Goal: Transaction & Acquisition: Subscribe to service/newsletter

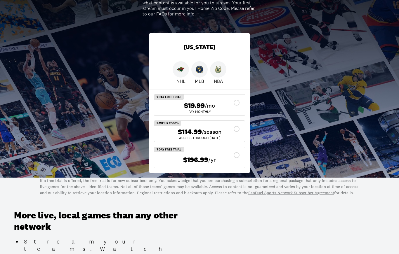
scroll to position [87, 0]
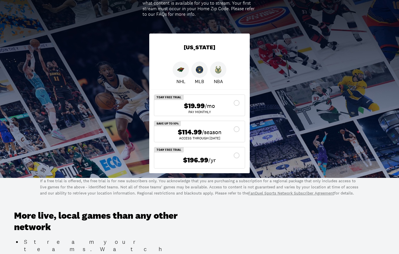
click at [237, 134] on div "$114.99 /season" at bounding box center [199, 132] width 81 height 8
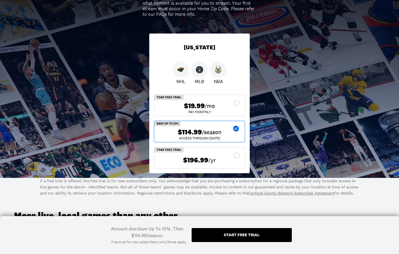
click at [227, 239] on div "Start free trial" at bounding box center [242, 235] width 100 height 14
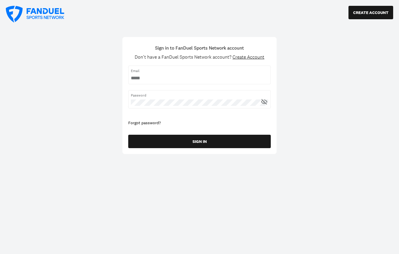
click at [205, 73] on span "Email" at bounding box center [199, 70] width 137 height 5
click at [166, 76] on input "username" at bounding box center [199, 78] width 137 height 6
type input "**********"
click at [262, 100] on icon at bounding box center [263, 101] width 7 height 7
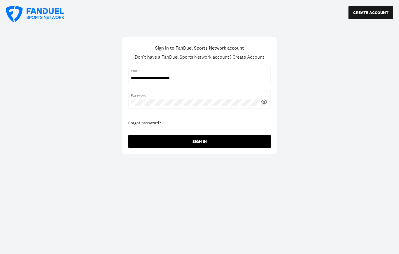
click at [222, 144] on button "SIGN IN" at bounding box center [199, 141] width 142 height 13
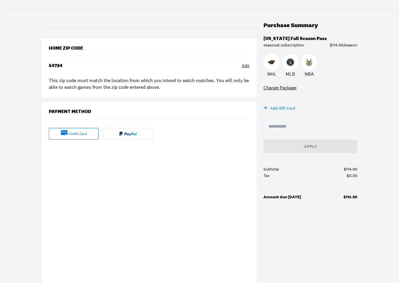
scroll to position [53, 0]
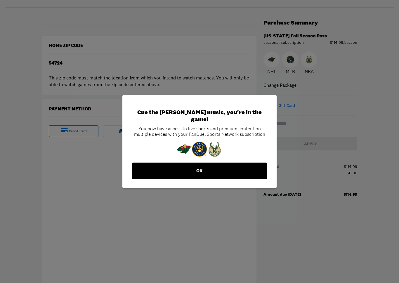
click at [200, 173] on button "OK" at bounding box center [199, 171] width 135 height 16
